Goal: Information Seeking & Learning: Learn about a topic

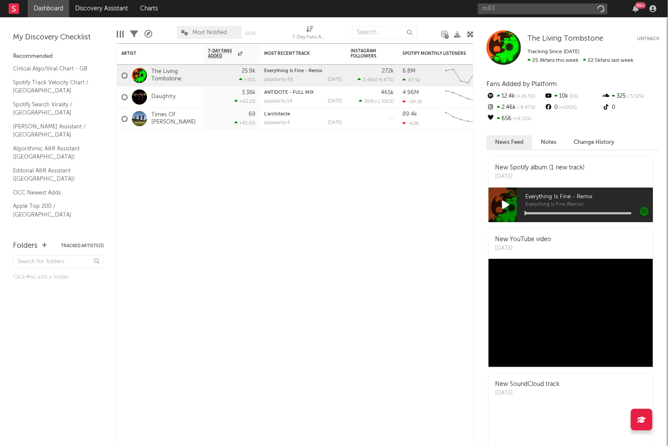
type input "m83"
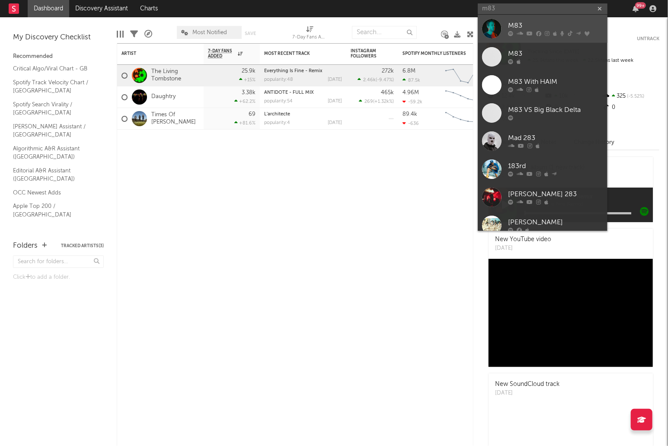
click at [519, 35] on icon at bounding box center [520, 33] width 6 height 5
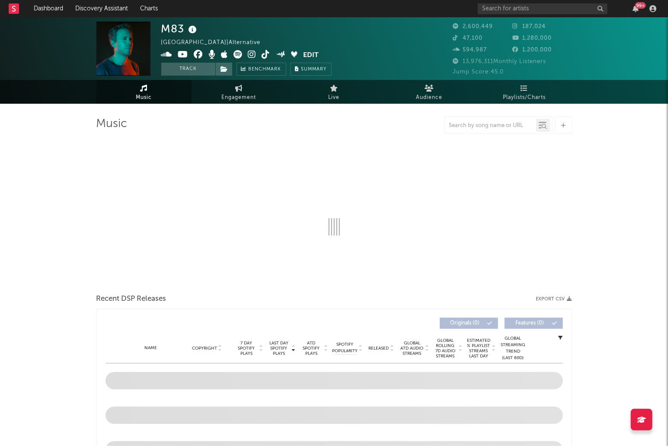
select select "6m"
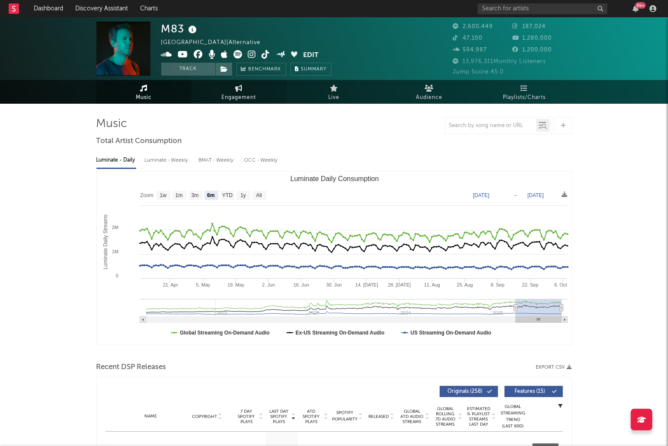
click at [244, 87] on link "Engagement" at bounding box center [239, 92] width 95 height 24
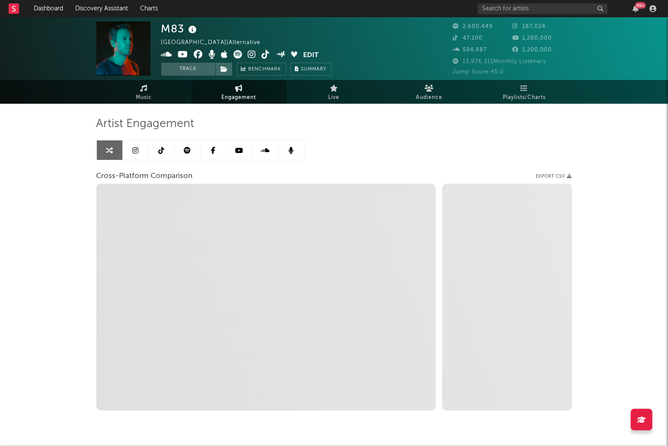
select select "1w"
click at [140, 149] on link at bounding box center [136, 150] width 26 height 19
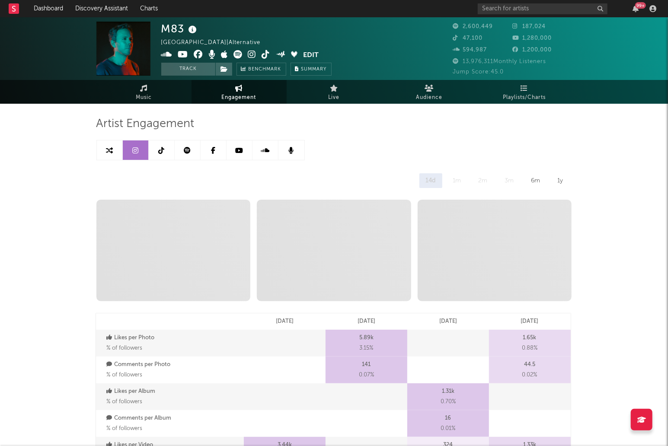
select select "6m"
click at [560, 181] on div "1y" at bounding box center [560, 180] width 19 height 15
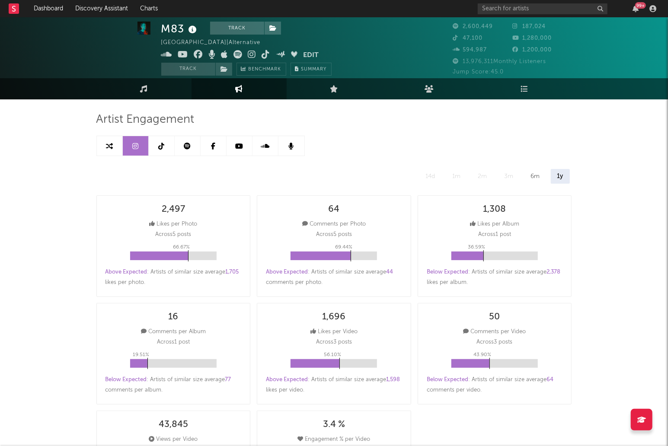
scroll to position [6, 0]
